Goal: Task Accomplishment & Management: Use online tool/utility

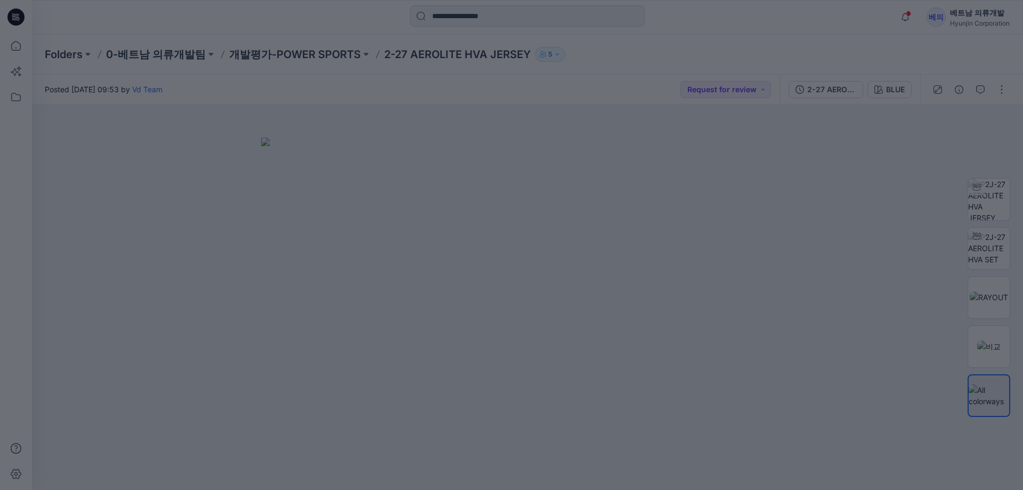
click at [543, 489] on div "× 1/3 Automate Bulk Colorway Creation Update multiple styles with your palette …" at bounding box center [511, 490] width 1023 height 0
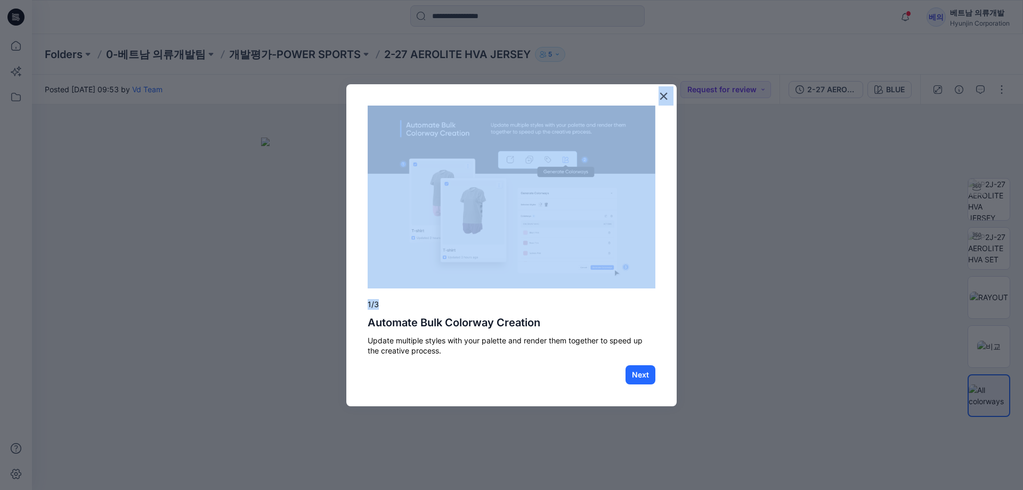
click at [657, 95] on div "× 1/3 Automate Bulk Colorway Creation Update multiple styles with your palette …" at bounding box center [511, 245] width 330 height 322
click at [673, 95] on div "× 1/3 Automate Bulk Colorway Creation Update multiple styles with your palette …" at bounding box center [511, 245] width 330 height 322
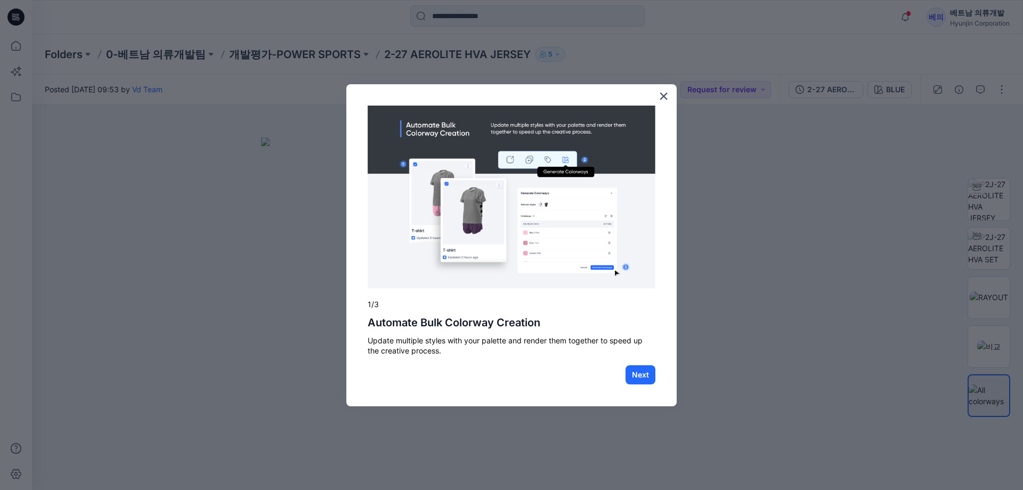
click at [672, 93] on div "× 1/3 Automate Bulk Colorway Creation Update multiple styles with your palette …" at bounding box center [511, 245] width 330 height 322
click at [664, 95] on button "×" at bounding box center [664, 95] width 10 height 17
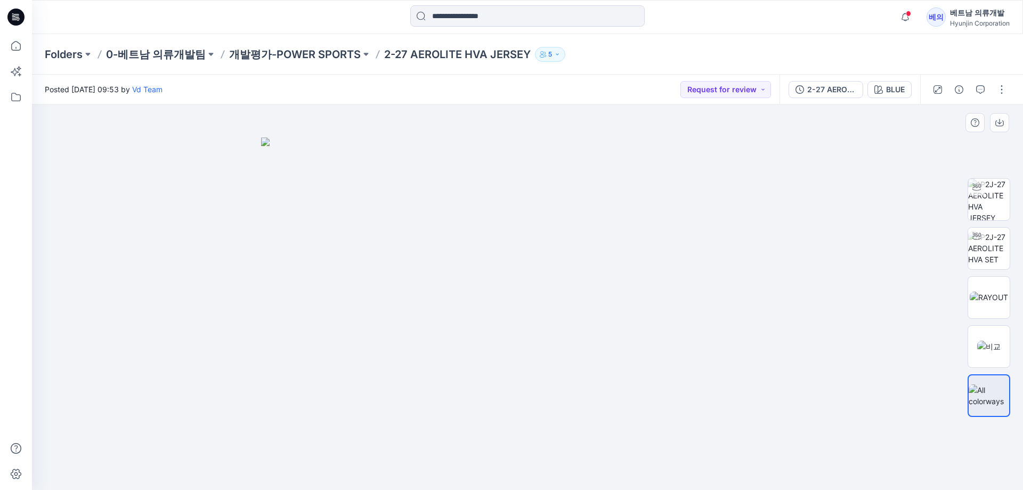
drag, startPoint x: 411, startPoint y: 286, endPoint x: 534, endPoint y: 290, distance: 123.1
click at [544, 288] on img at bounding box center [527, 313] width 533 height 353
drag, startPoint x: 465, startPoint y: 303, endPoint x: 540, endPoint y: 301, distance: 75.1
click at [540, 301] on img at bounding box center [527, 313] width 533 height 353
drag, startPoint x: 455, startPoint y: 301, endPoint x: 544, endPoint y: 300, distance: 89.0
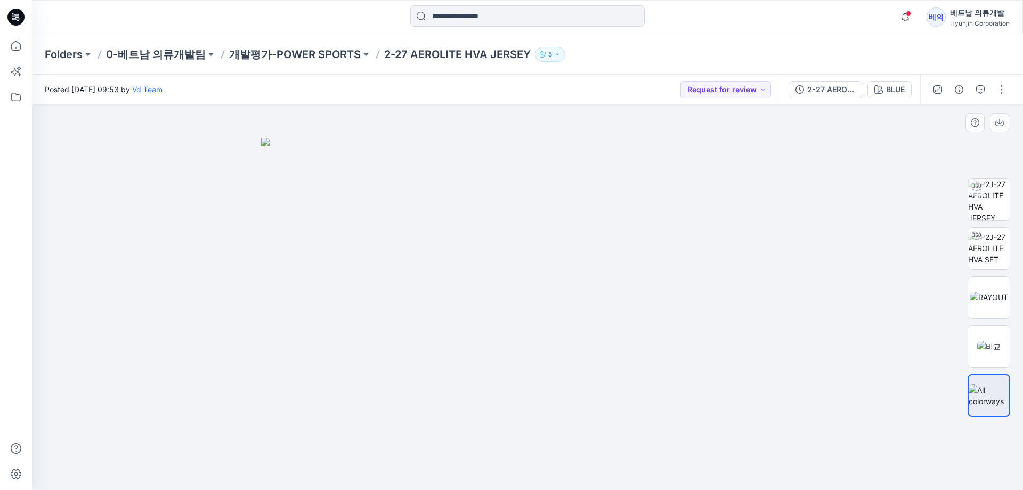
click at [544, 300] on img at bounding box center [527, 313] width 533 height 353
click at [994, 205] on img at bounding box center [989, 199] width 42 height 42
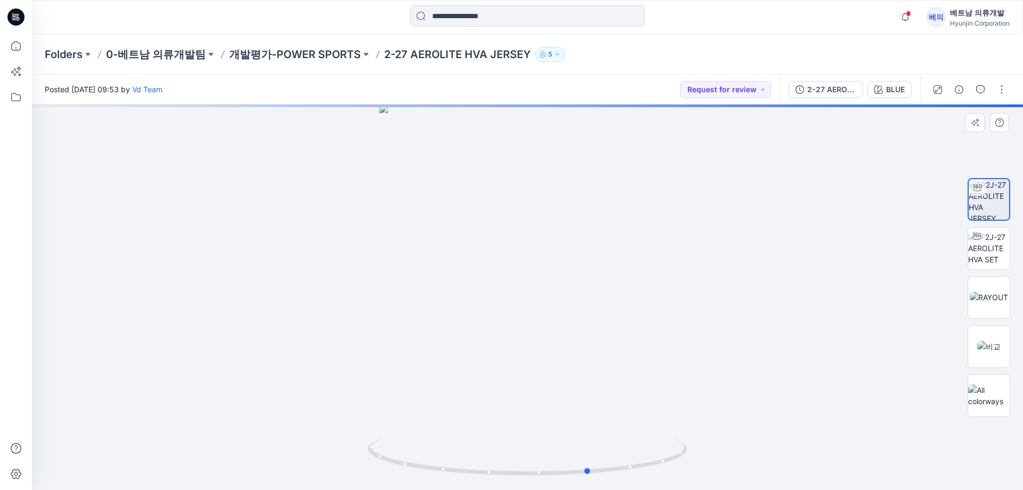
drag, startPoint x: 412, startPoint y: 305, endPoint x: 453, endPoint y: 306, distance: 41.6
click at [453, 306] on div at bounding box center [527, 296] width 991 height 385
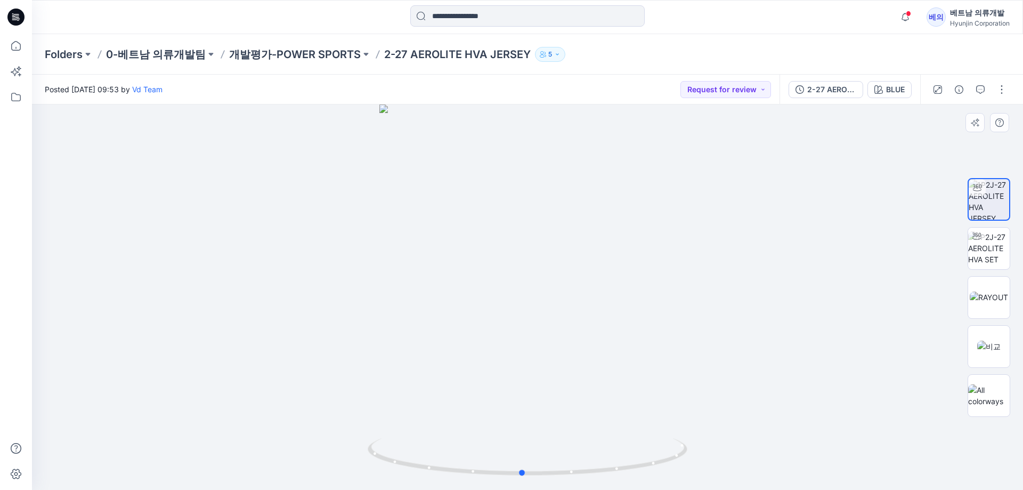
drag, startPoint x: 534, startPoint y: 415, endPoint x: 466, endPoint y: 403, distance: 68.6
click at [466, 403] on div at bounding box center [527, 296] width 991 height 385
drag, startPoint x: 555, startPoint y: 350, endPoint x: 751, endPoint y: 363, distance: 197.1
click at [751, 363] on div at bounding box center [527, 296] width 991 height 385
click at [984, 297] on img at bounding box center [989, 296] width 38 height 11
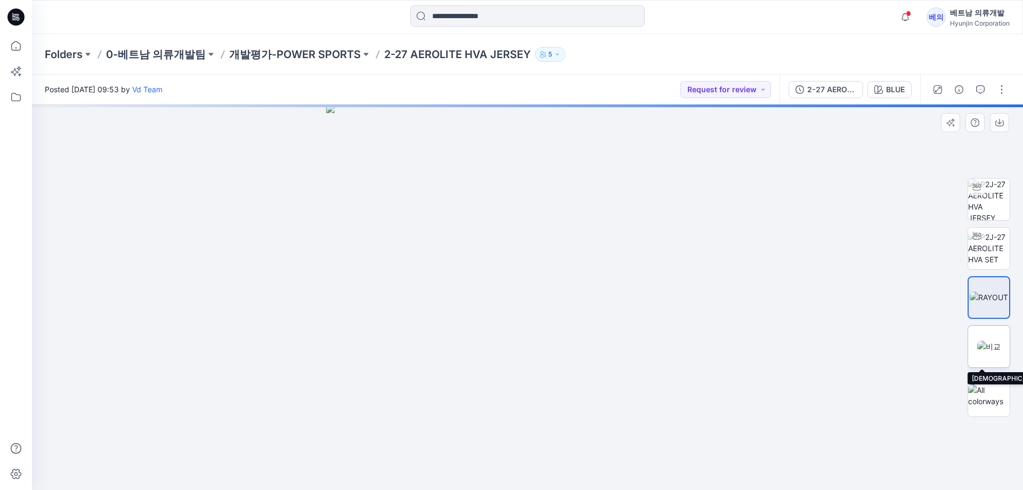
click at [988, 352] on img at bounding box center [988, 345] width 23 height 11
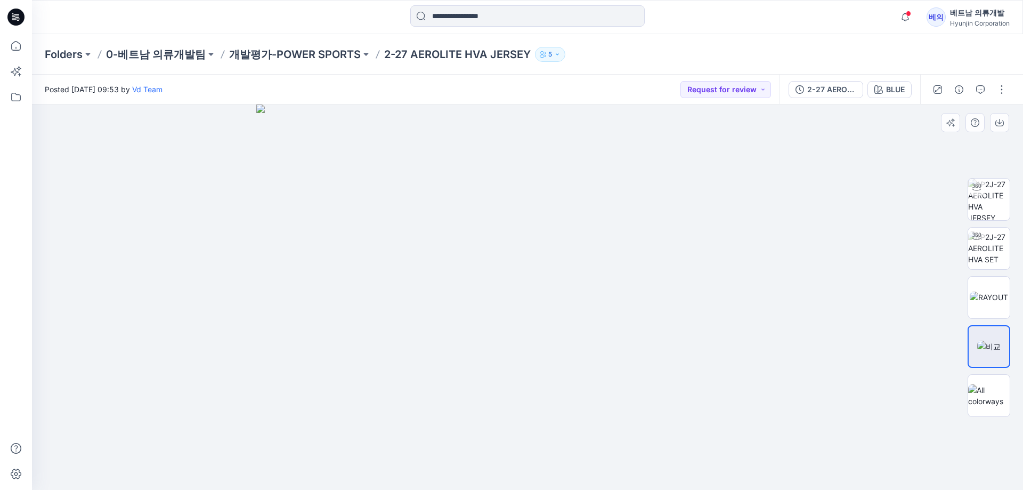
drag, startPoint x: 662, startPoint y: 334, endPoint x: 506, endPoint y: 333, distance: 155.6
click at [625, 336] on img at bounding box center [527, 296] width 542 height 385
drag, startPoint x: 596, startPoint y: 338, endPoint x: 572, endPoint y: 336, distance: 24.6
click at [572, 337] on img at bounding box center [527, 296] width 542 height 385
drag, startPoint x: 686, startPoint y: 285, endPoint x: 505, endPoint y: 293, distance: 180.8
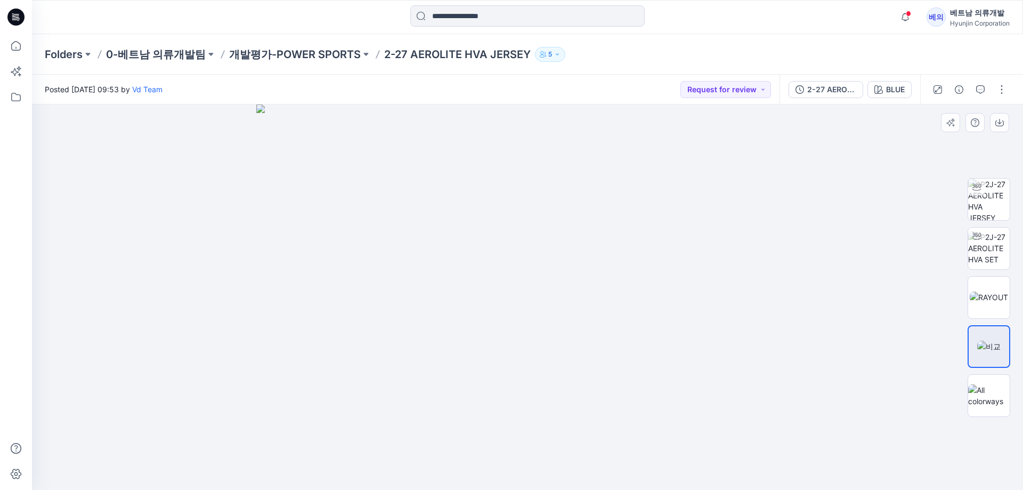
click at [525, 291] on img at bounding box center [527, 296] width 542 height 385
click at [982, 400] on img at bounding box center [989, 395] width 42 height 22
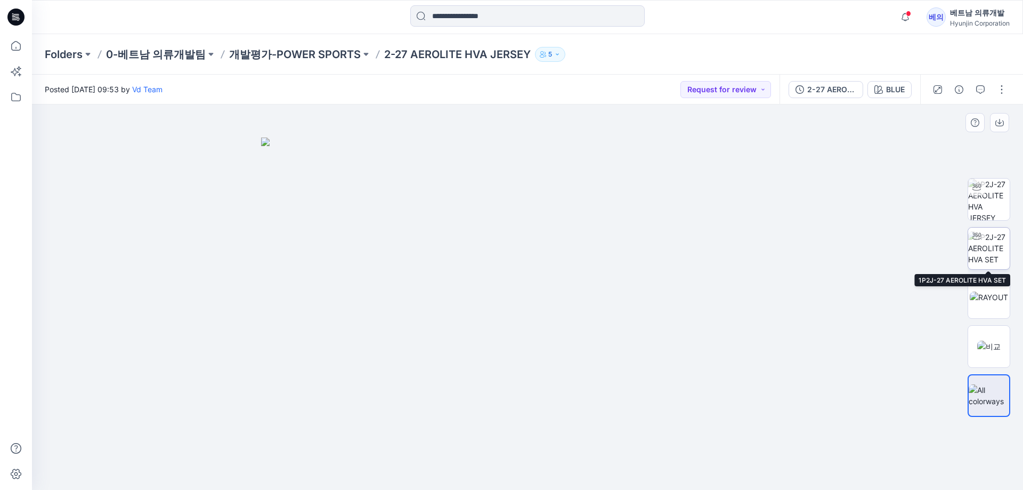
click at [998, 255] on img at bounding box center [989, 248] width 42 height 34
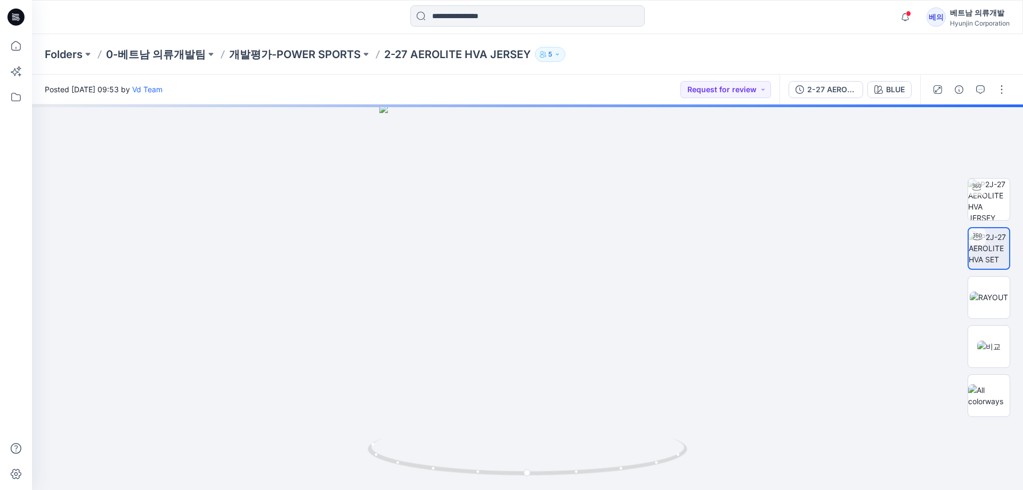
click at [879, 92] on icon "button" at bounding box center [878, 89] width 9 height 9
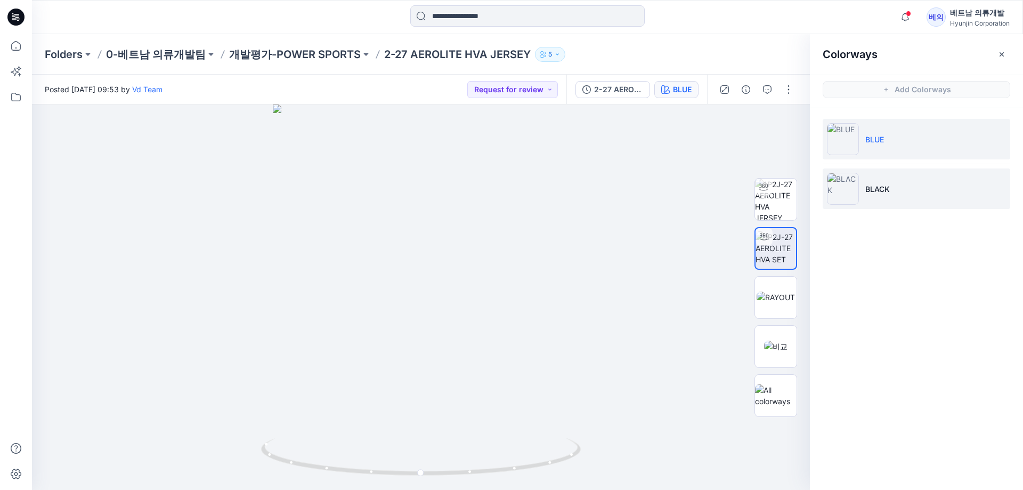
click at [840, 189] on img at bounding box center [843, 189] width 32 height 32
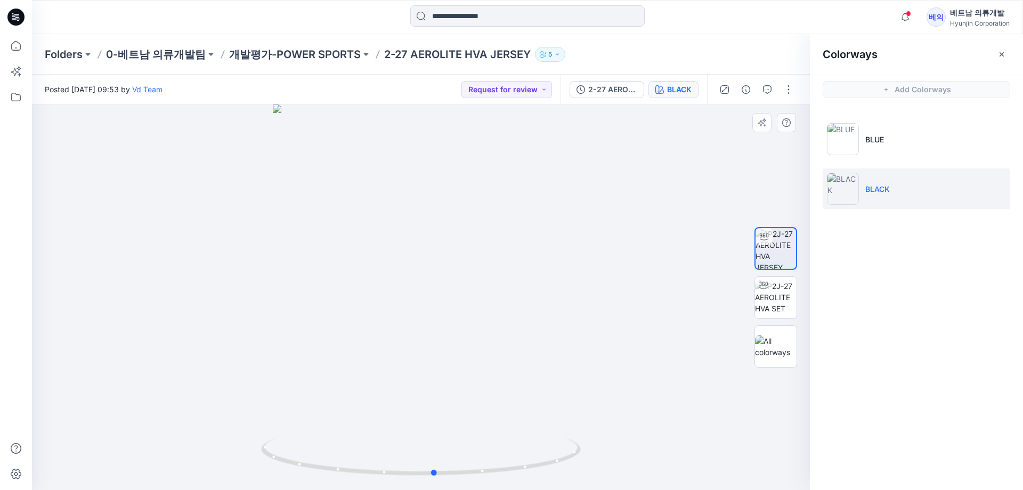
drag, startPoint x: 571, startPoint y: 324, endPoint x: 585, endPoint y: 326, distance: 13.9
click at [585, 326] on div at bounding box center [421, 296] width 778 height 385
click at [522, 94] on button "Request for review" at bounding box center [506, 89] width 91 height 17
click at [496, 162] on p "Approved" at bounding box center [494, 163] width 35 height 14
click at [996, 53] on button "button" at bounding box center [1001, 54] width 17 height 17
